Goal: Transaction & Acquisition: Purchase product/service

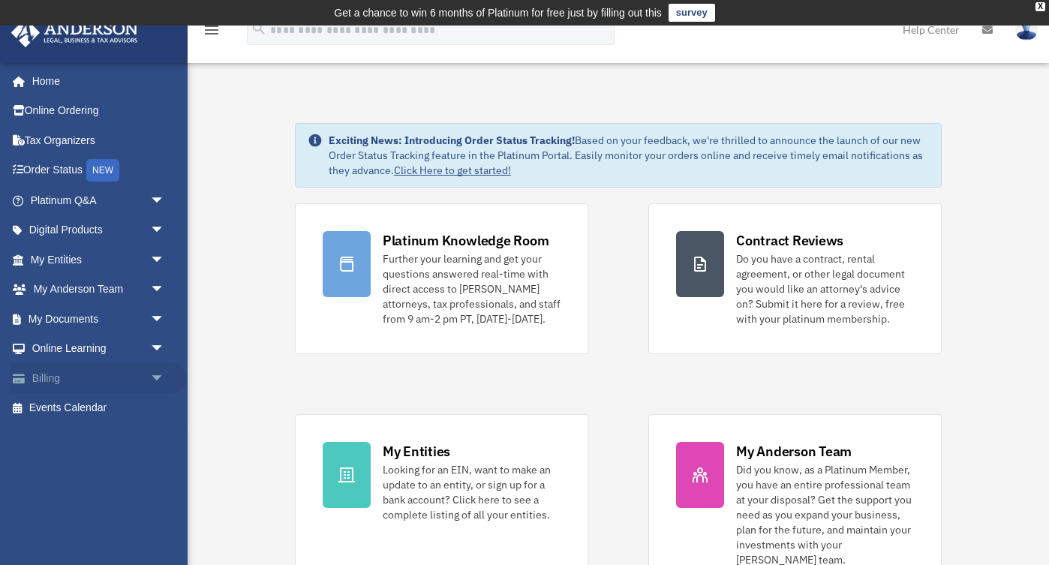
click at [158, 375] on span "arrow_drop_down" at bounding box center [165, 378] width 30 height 31
click at [101, 410] on link "$ Open Invoices" at bounding box center [104, 408] width 167 height 31
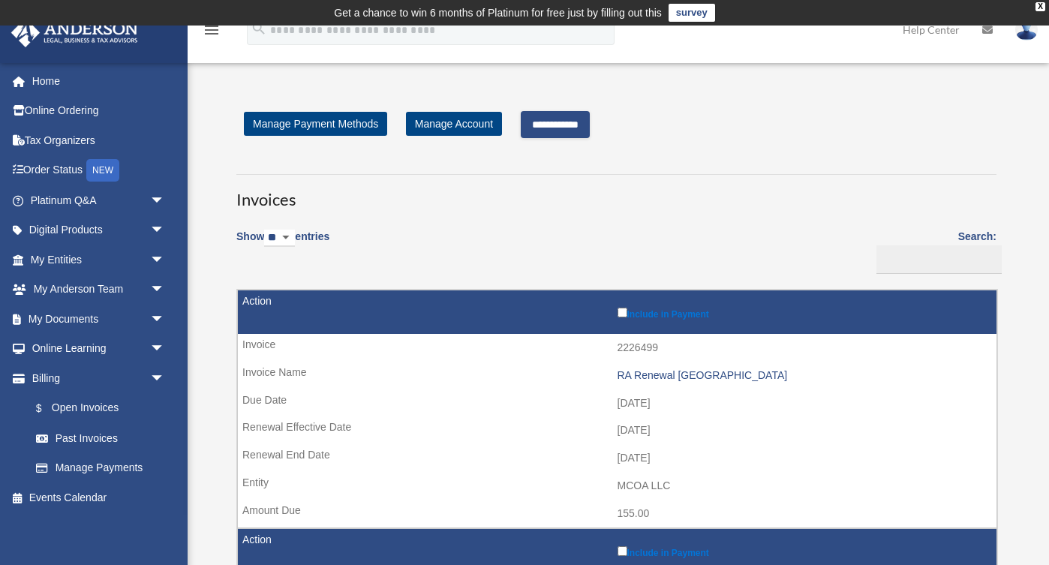
click at [551, 130] on input "**********" at bounding box center [555, 124] width 69 height 27
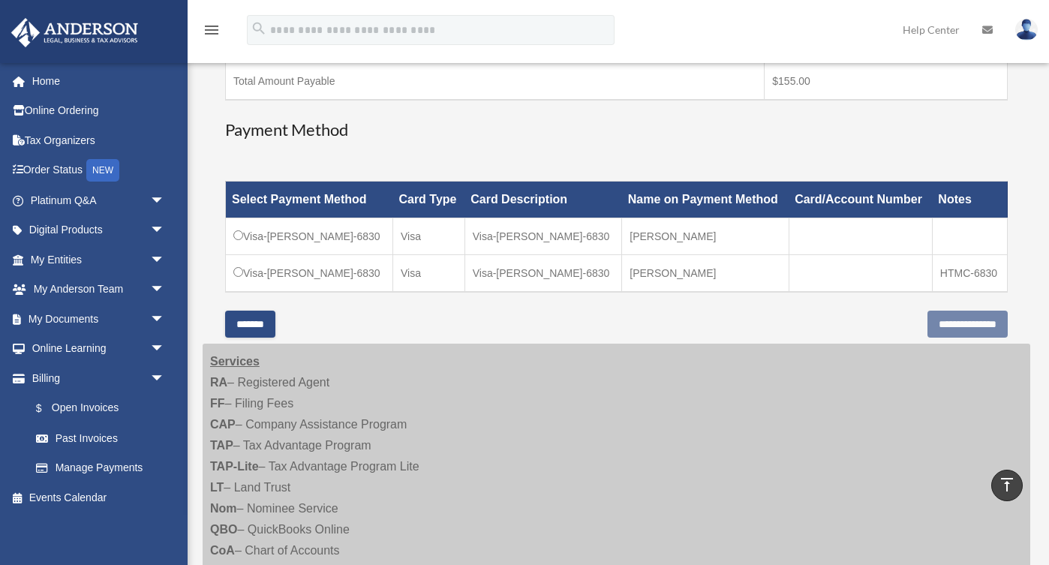
scroll to position [344, 0]
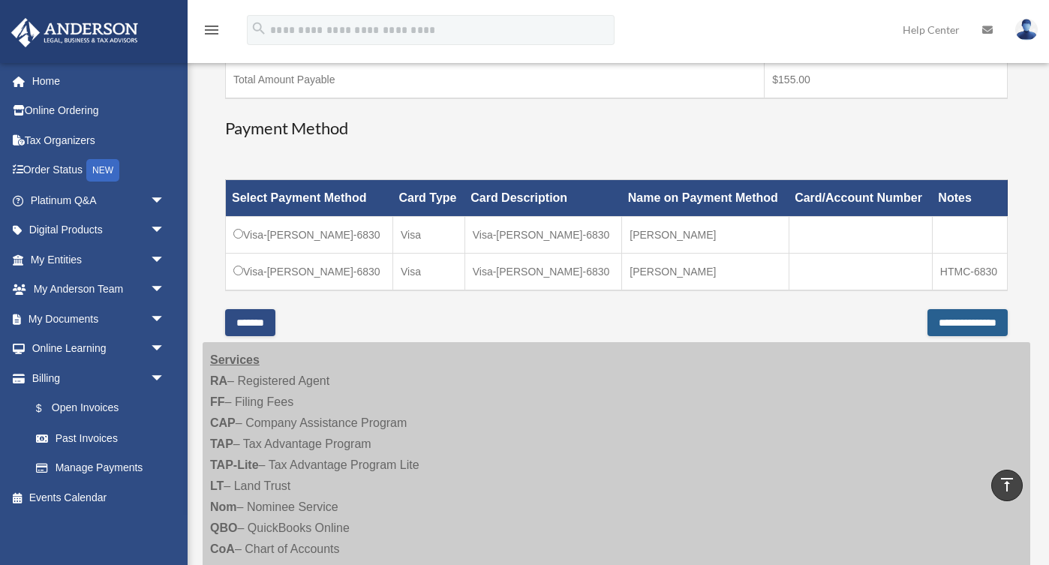
click at [927, 323] on input "**********" at bounding box center [967, 322] width 80 height 27
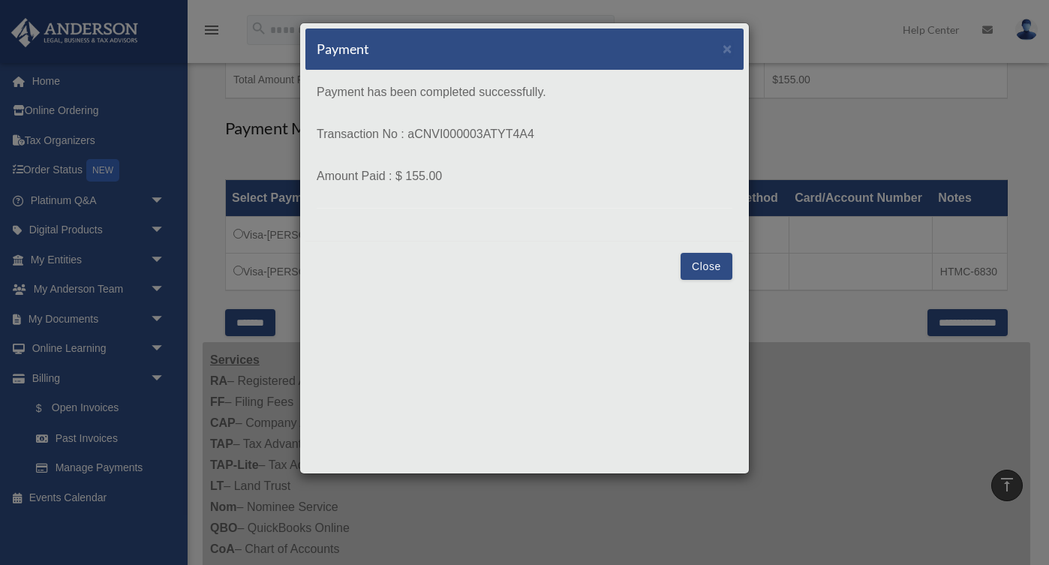
drag, startPoint x: 407, startPoint y: 134, endPoint x: 540, endPoint y: 136, distance: 132.8
click at [540, 136] on p "Transaction No : aCNVI000003ATYT4A4" at bounding box center [525, 134] width 416 height 21
copy p "aCNVI000003ATYT4A4"
click at [697, 263] on button "Close" at bounding box center [706, 266] width 52 height 27
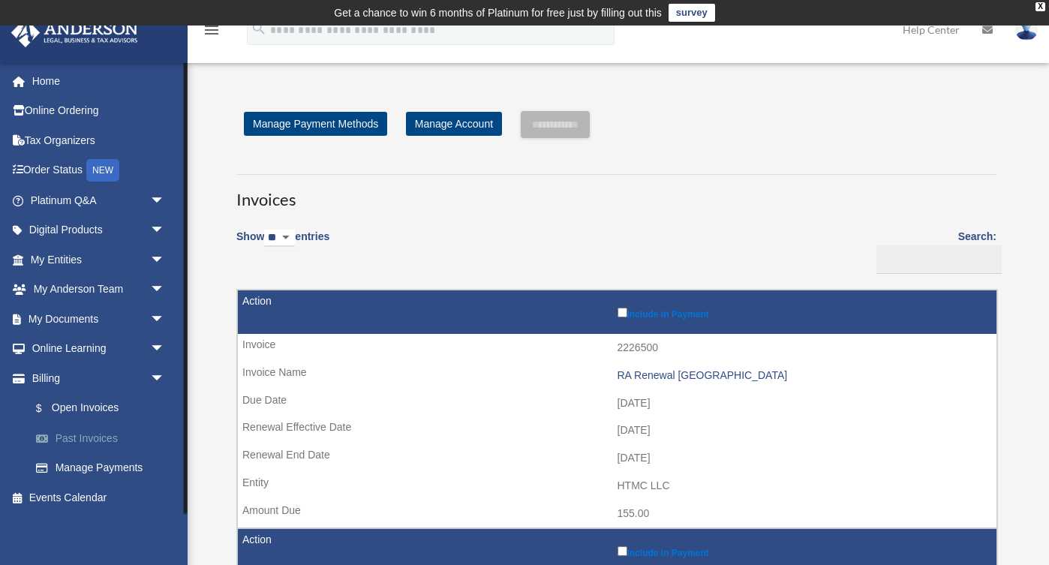
click at [96, 431] on link "Past Invoices" at bounding box center [104, 438] width 167 height 30
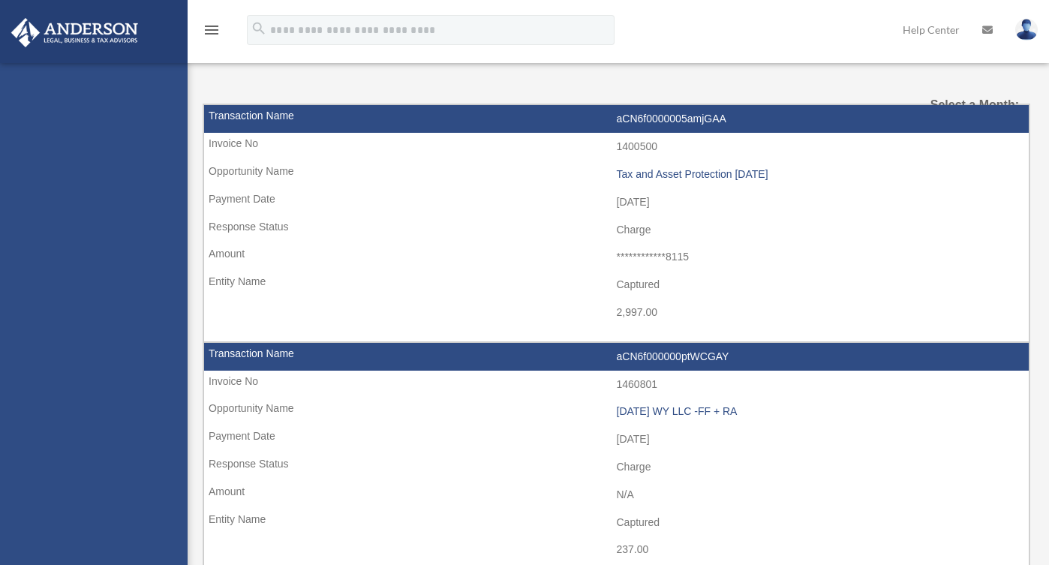
select select
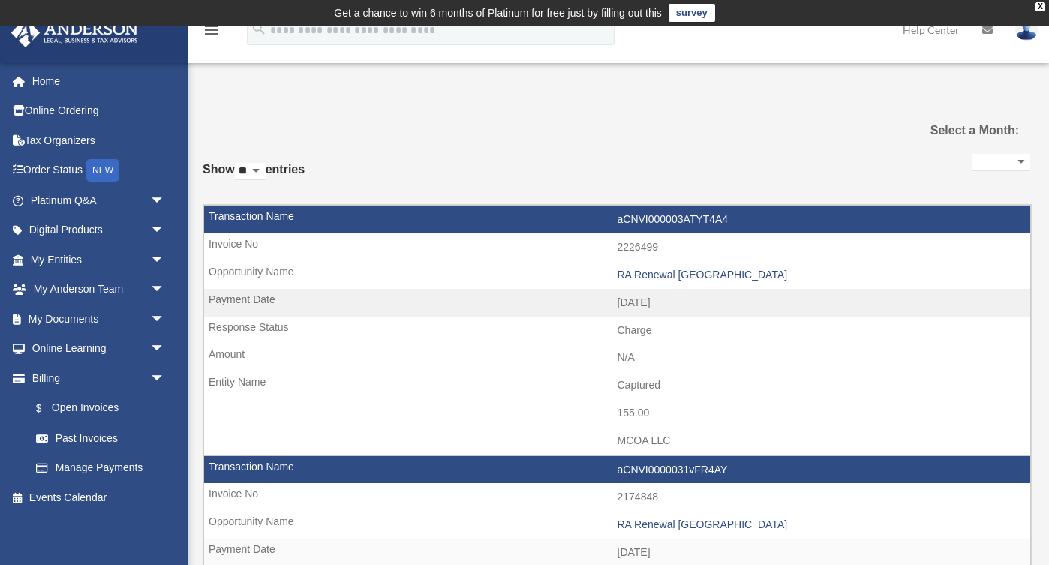
click at [1023, 34] on img at bounding box center [1026, 30] width 23 height 22
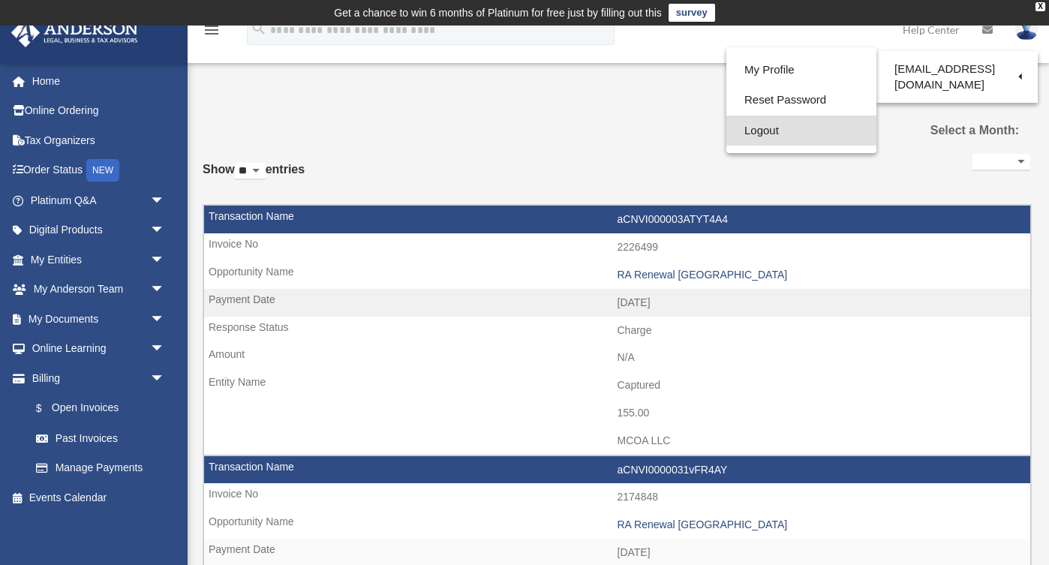
click at [766, 129] on link "Logout" at bounding box center [801, 131] width 150 height 31
